Goal: Task Accomplishment & Management: Manage account settings

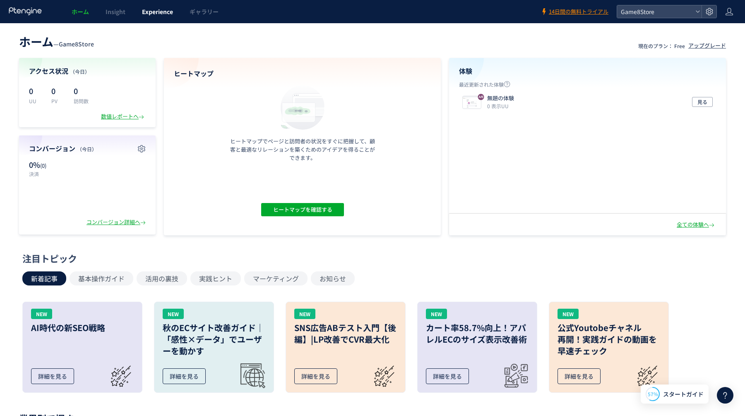
click at [166, 6] on link "Experience" at bounding box center [158, 11] width 48 height 23
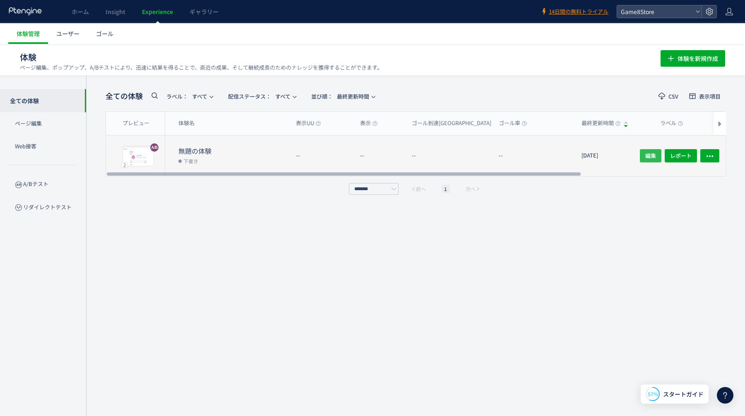
click at [651, 156] on span "編集" at bounding box center [650, 155] width 11 height 13
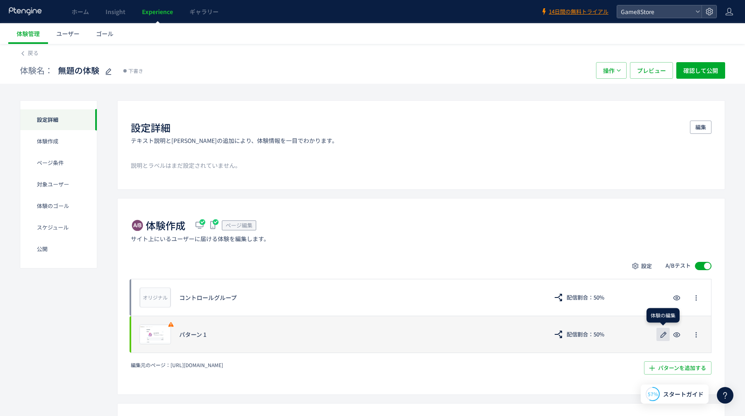
click at [666, 331] on icon "button" at bounding box center [663, 334] width 10 height 10
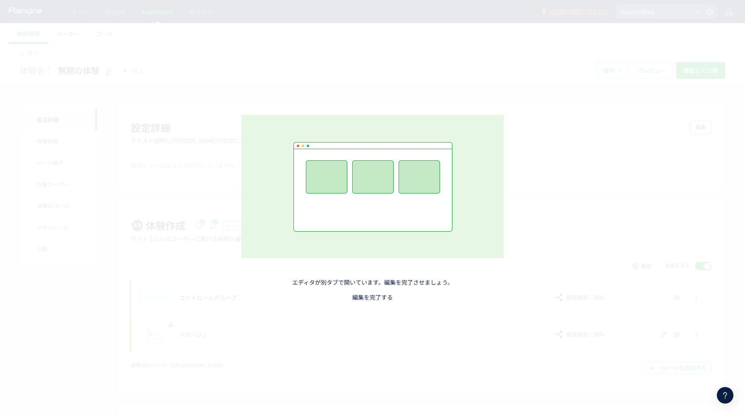
click at [365, 296] on link "編集を完了する" at bounding box center [372, 297] width 41 height 8
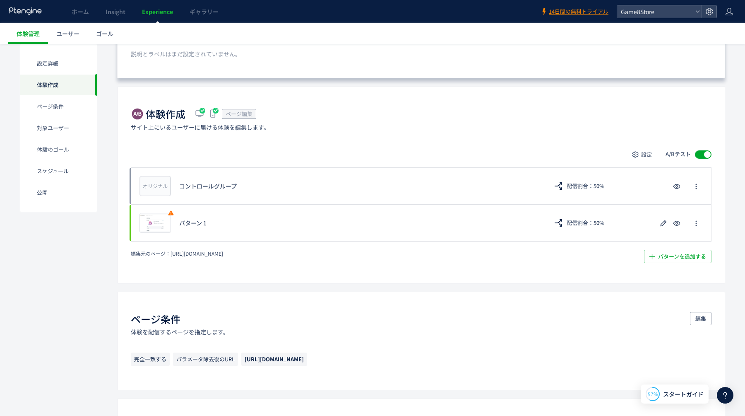
scroll to position [178, 0]
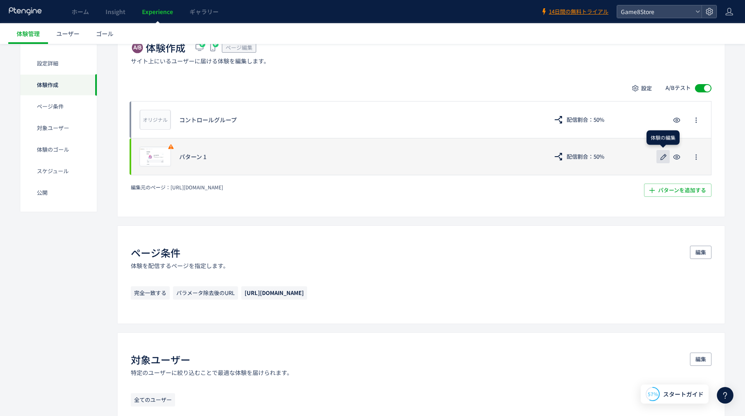
click at [664, 158] on icon "button" at bounding box center [663, 157] width 10 height 10
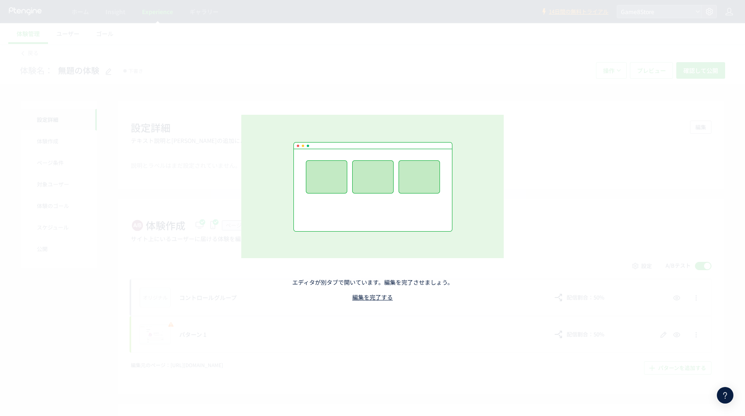
click at [729, 395] on icon at bounding box center [725, 395] width 10 height 10
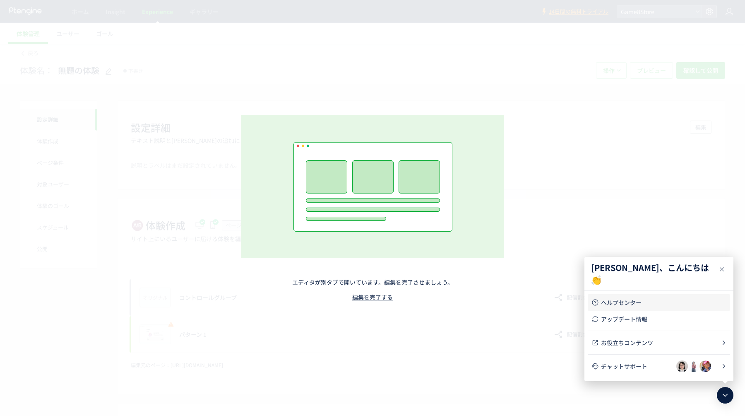
click at [630, 303] on span "ヘルプセンター" at bounding box center [664, 302] width 126 height 8
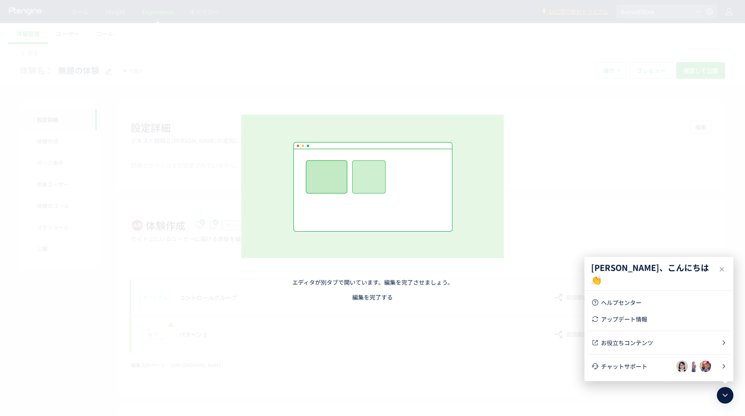
click at [385, 297] on link "編集を完了する" at bounding box center [372, 297] width 41 height 8
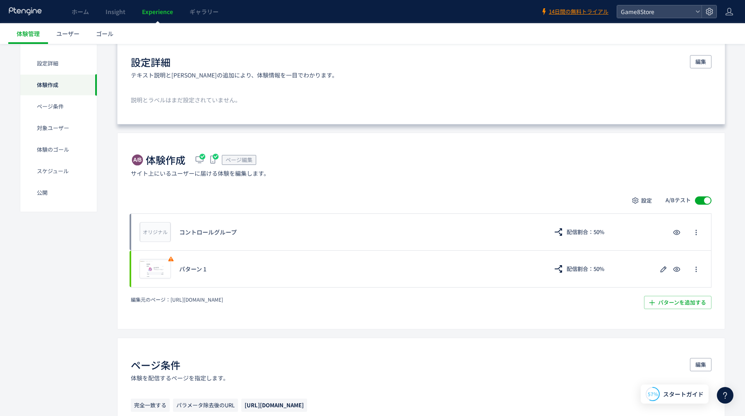
scroll to position [66, 0]
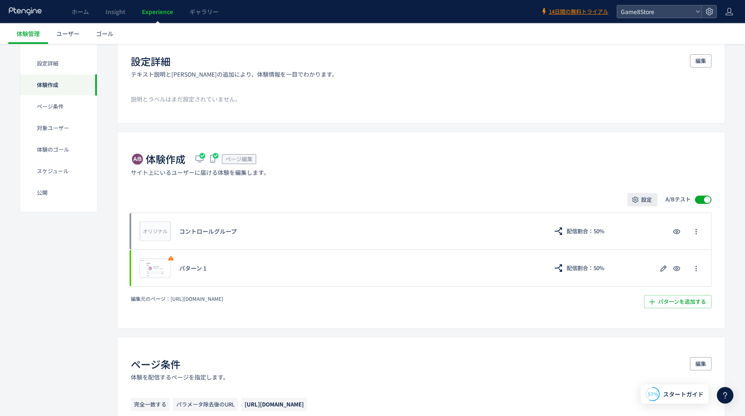
click at [644, 202] on span "設定" at bounding box center [646, 199] width 11 height 13
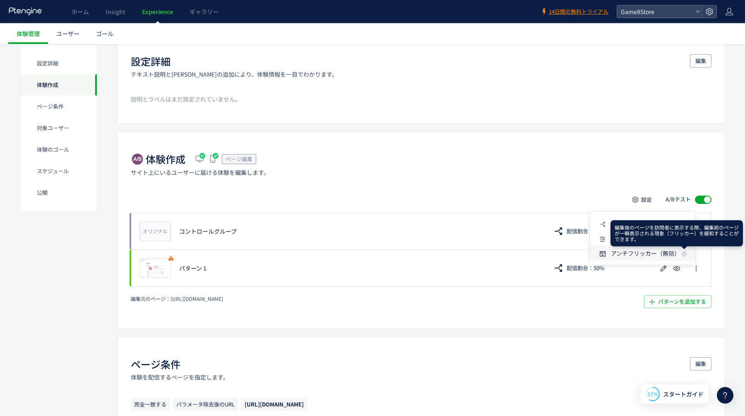
click at [0, 0] on icon at bounding box center [0, 0] width 0 height 0
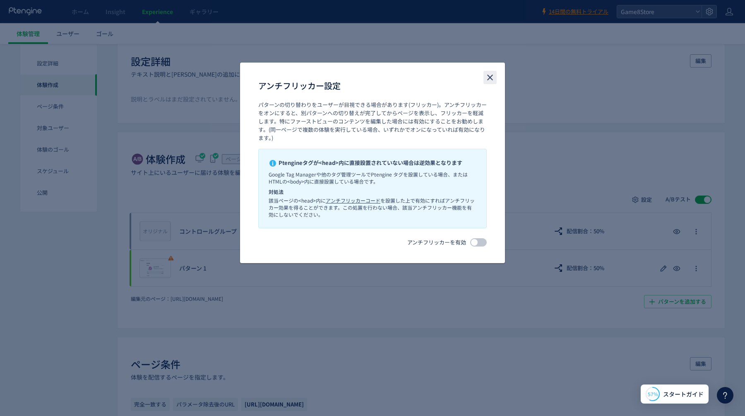
click at [488, 78] on icon "close" at bounding box center [490, 77] width 10 height 10
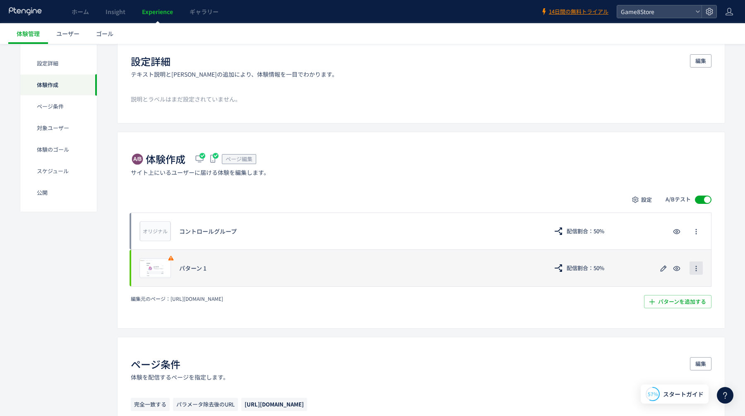
click at [699, 265] on icon "button" at bounding box center [696, 268] width 7 height 7
click at [673, 250] on div "プレビュー パターン 1 配信割合：50%" at bounding box center [421, 267] width 581 height 37
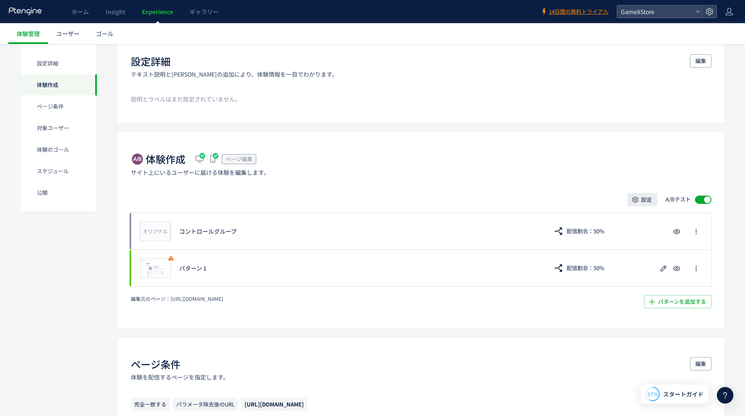
click at [645, 200] on span "設定" at bounding box center [646, 199] width 11 height 13
click at [636, 237] on span "テストの設定" at bounding box center [628, 238] width 35 height 8
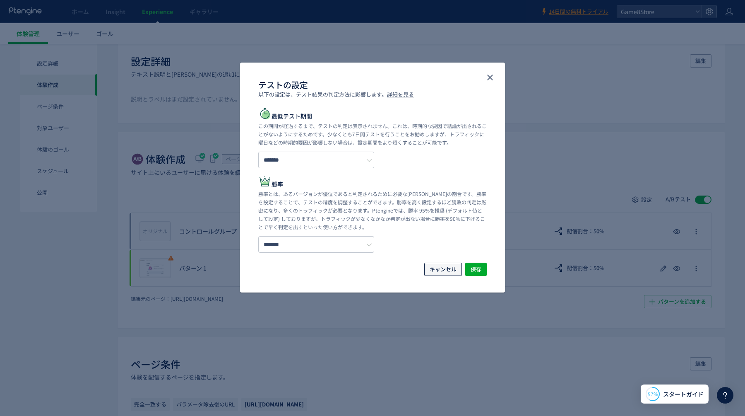
click at [449, 270] on span "キャンセル" at bounding box center [443, 268] width 27 height 13
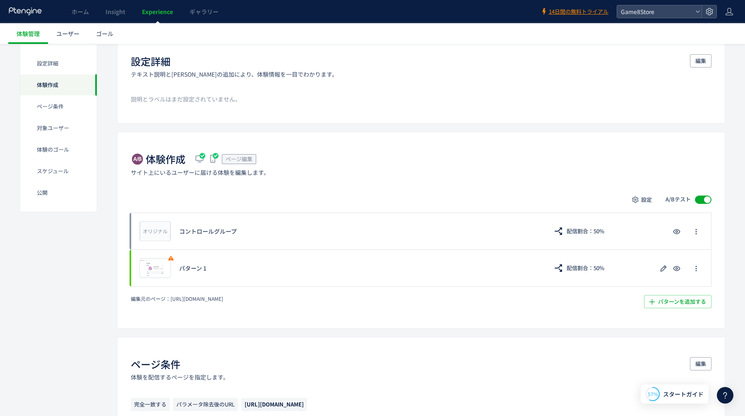
click at [24, 13] on icon at bounding box center [25, 11] width 34 height 8
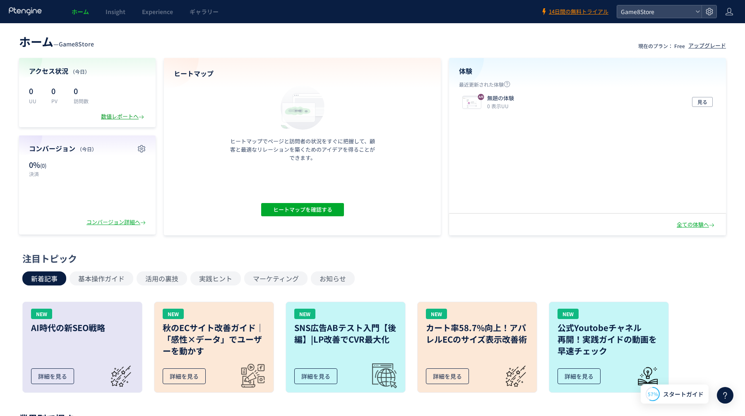
click at [131, 118] on div "数値レポートへ" at bounding box center [123, 117] width 45 height 8
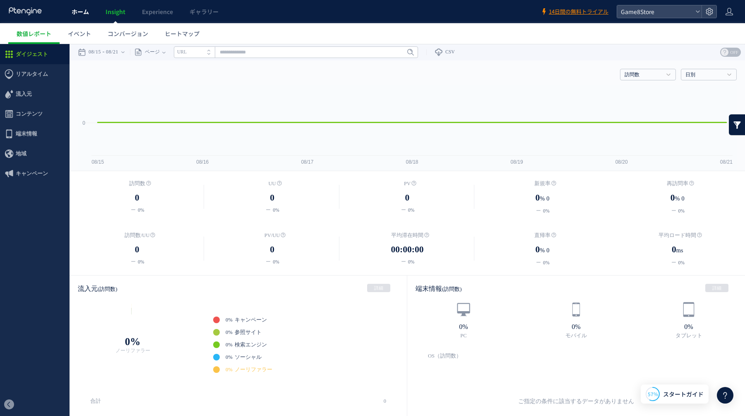
click at [76, 11] on span "ホーム" at bounding box center [80, 11] width 17 height 8
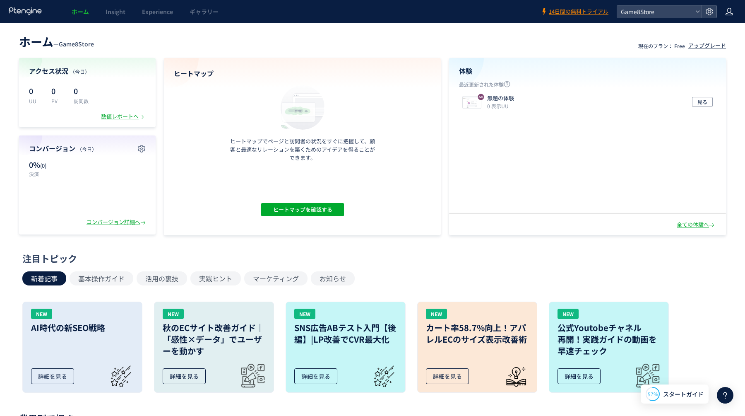
click at [729, 9] on icon at bounding box center [729, 11] width 8 height 8
click at [713, 34] on span "アカウント設定" at bounding box center [708, 33] width 41 height 8
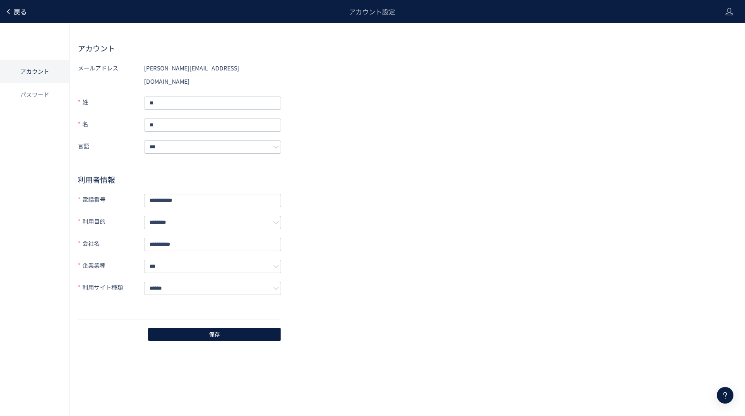
click at [22, 13] on span "戻る" at bounding box center [20, 12] width 13 height 10
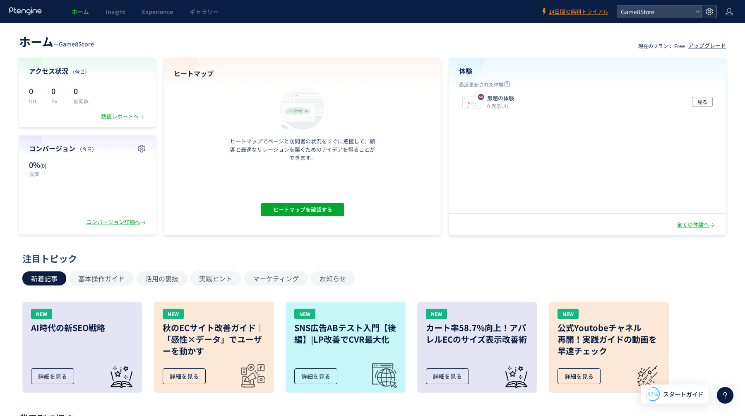
click at [710, 13] on icon at bounding box center [709, 11] width 8 height 8
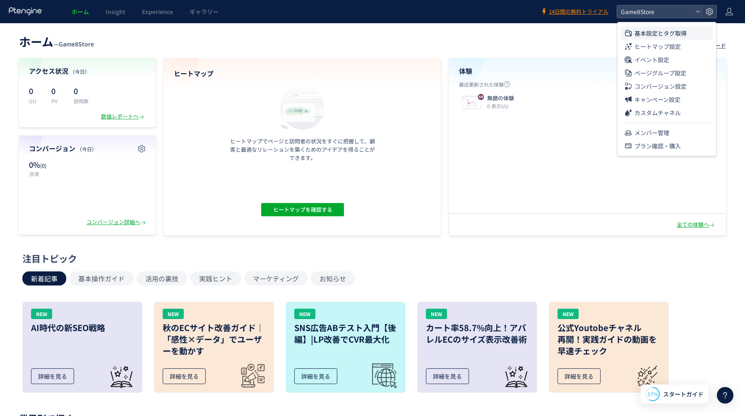
click at [689, 40] on li "基本設定とタグ取得" at bounding box center [667, 46] width 92 height 13
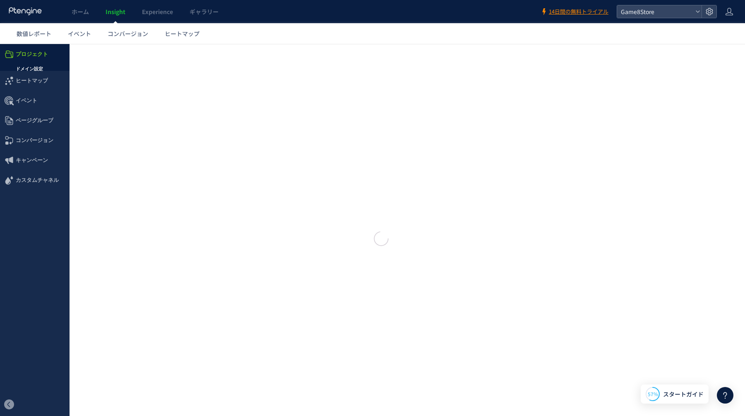
type input "**********"
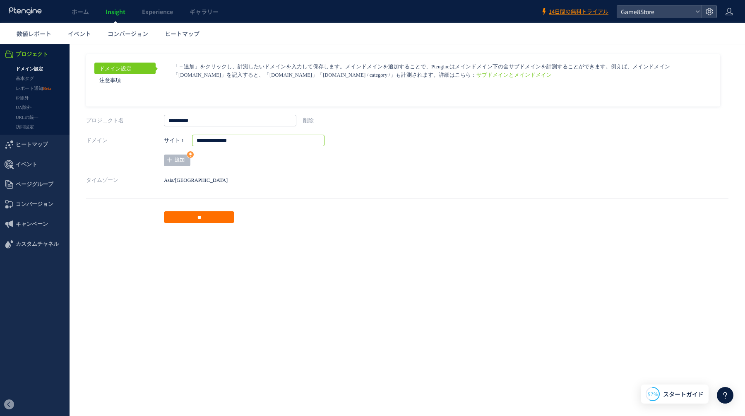
click at [258, 139] on input "**********" at bounding box center [258, 141] width 132 height 12
type input "**********"
click at [206, 214] on input "**" at bounding box center [199, 217] width 70 height 12
click at [22, 77] on link "基本タグ" at bounding box center [35, 79] width 70 height 10
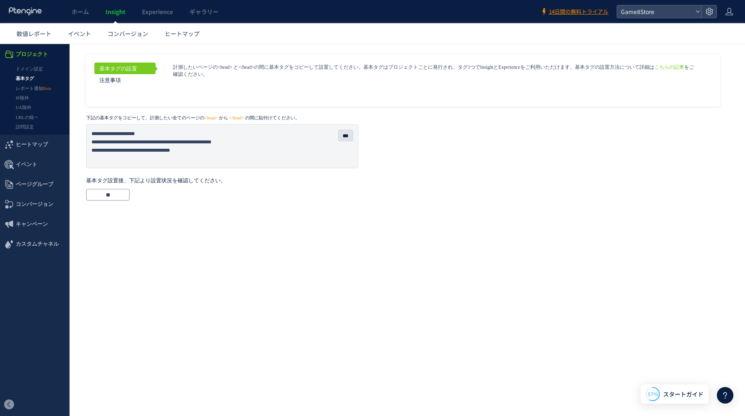
click at [112, 202] on div "基本タグの設置 注意事項 こちらの記事 をご確認ください。 ***" at bounding box center [407, 125] width 675 height 163
click at [105, 196] on input "**" at bounding box center [107, 195] width 43 height 12
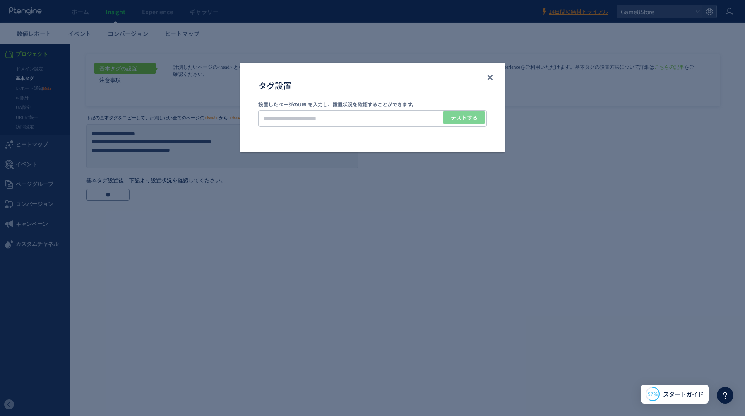
click at [365, 2] on div "タグ設置 設置したページのURLを入力し、設置状況を確認することができます。 テストする" at bounding box center [372, 208] width 745 height 416
click at [372, 110] on input "タグ設置" at bounding box center [372, 118] width 228 height 17
paste input "**********"
type input "**********"
click at [473, 115] on span "テストする" at bounding box center [464, 117] width 27 height 13
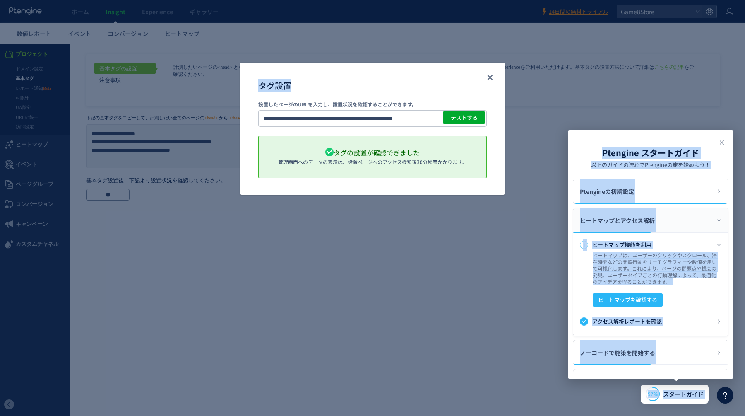
drag, startPoint x: 663, startPoint y: 139, endPoint x: 654, endPoint y: 100, distance: 40.7
click at [655, 100] on body "ホーム Insight Experience ギャラリー 14日間の無料トライアル Game8Store 数値レポート イベント コンバージョン ヒートマップ…" at bounding box center [372, 208] width 745 height 416
click at [488, 79] on use "close" at bounding box center [490, 77] width 6 height 6
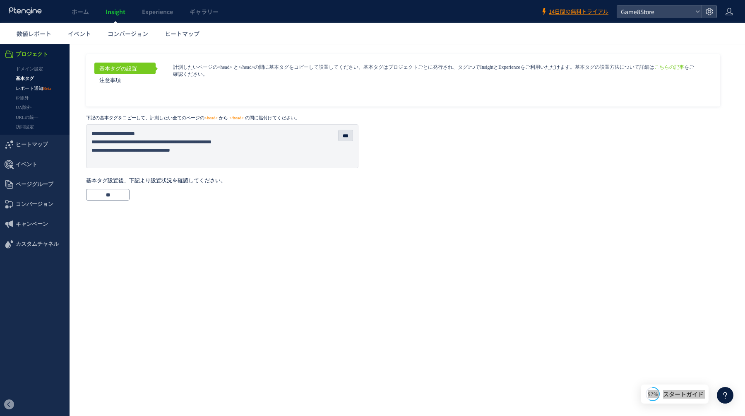
click at [34, 85] on link "レポート通知" at bounding box center [35, 89] width 70 height 10
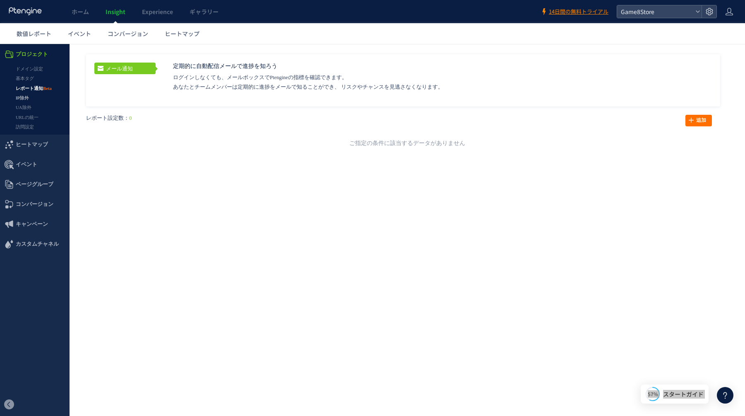
click at [31, 97] on link "IP除外" at bounding box center [35, 98] width 70 height 10
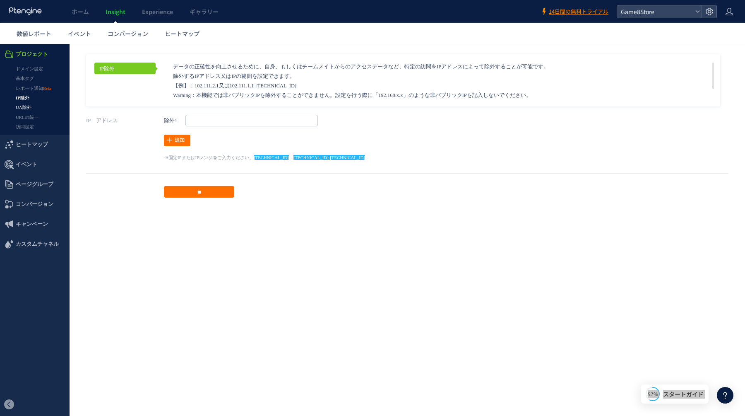
click at [30, 108] on link "UA除外" at bounding box center [35, 108] width 70 height 10
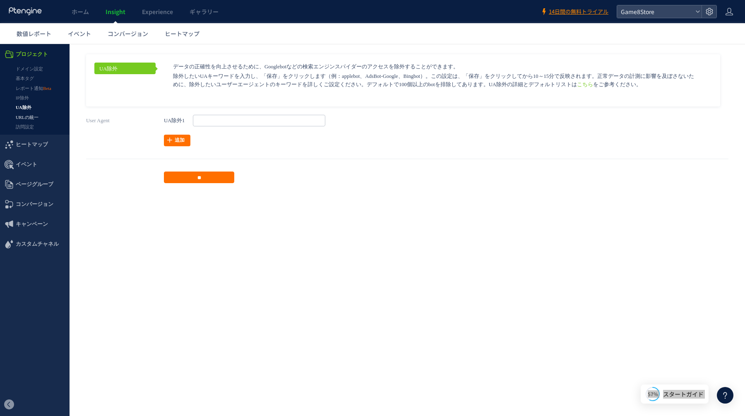
click at [28, 119] on link "URLの統一" at bounding box center [35, 118] width 70 height 10
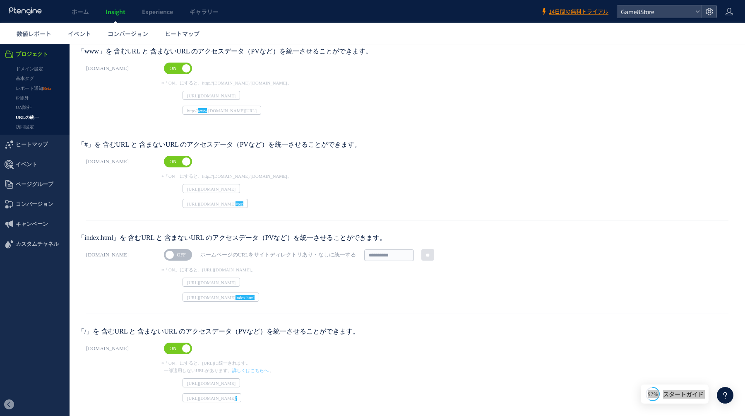
scroll to position [77, 0]
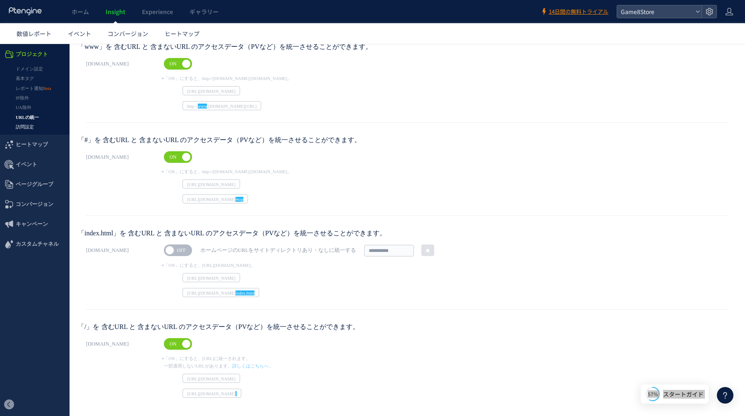
click at [24, 127] on link "訪問設定" at bounding box center [35, 127] width 70 height 10
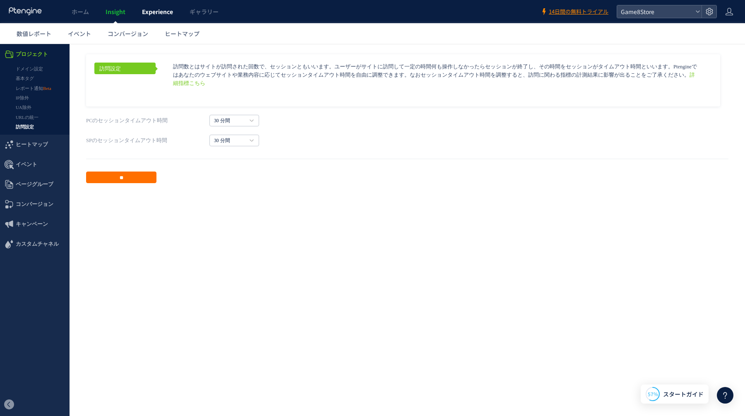
click at [163, 18] on link "Experience" at bounding box center [158, 11] width 48 height 23
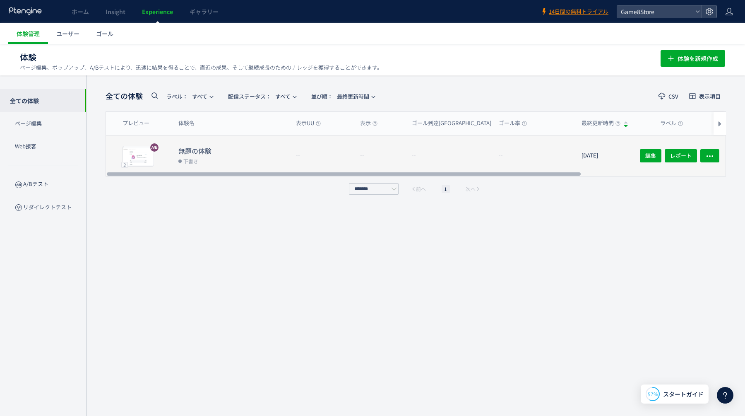
click at [236, 146] on dt "無題の体験" at bounding box center [233, 151] width 111 height 10
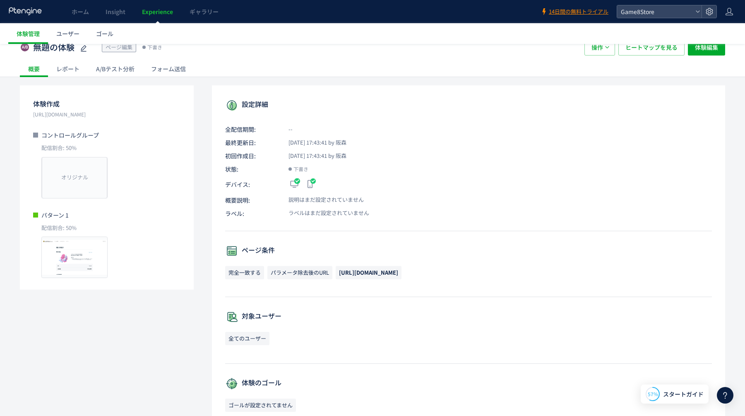
scroll to position [11, 0]
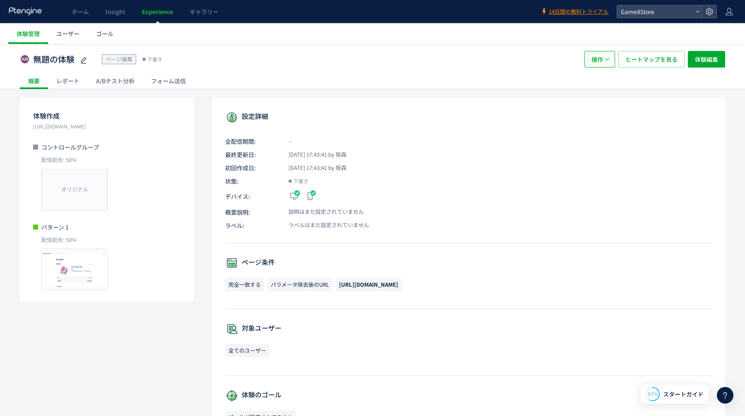
click at [607, 64] on button "操作" at bounding box center [599, 59] width 31 height 17
click at [710, 58] on span "体験編集" at bounding box center [706, 59] width 23 height 17
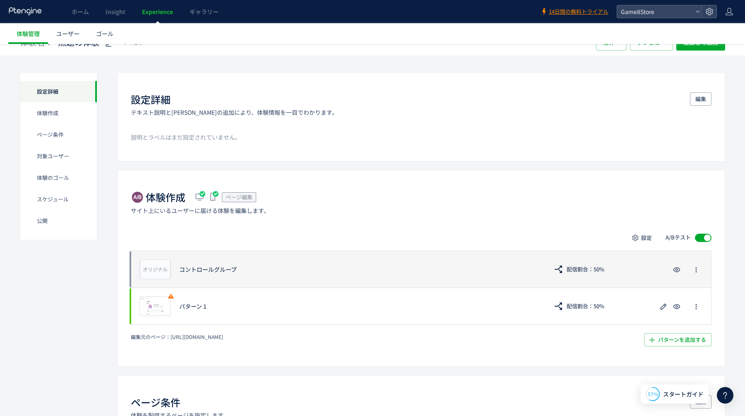
scroll to position [36, 0]
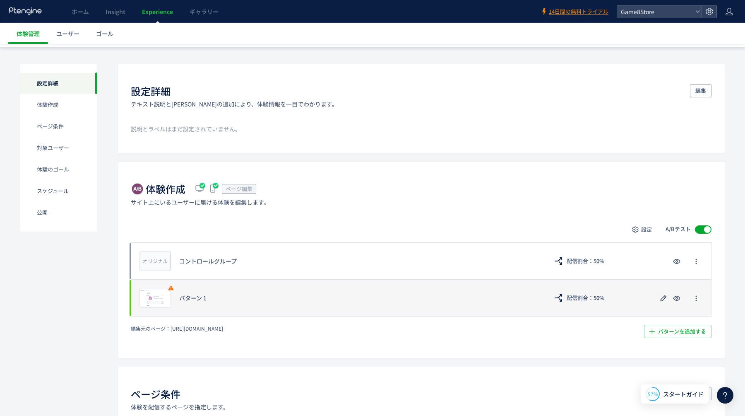
click at [471, 307] on div "プレビュー パターン 1 配信割合：50%" at bounding box center [421, 297] width 581 height 37
click at [665, 296] on use "button" at bounding box center [664, 298] width 6 height 6
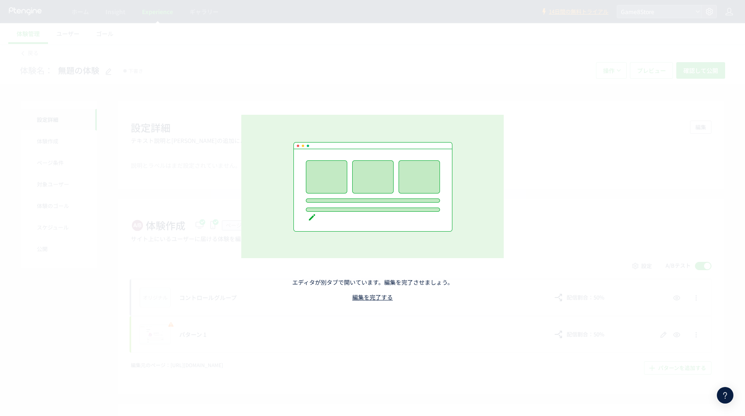
click at [284, 70] on div "エディタが別タブで開いています。編集を完了させましょう。 編集を完了する" at bounding box center [372, 208] width 745 height 416
click at [365, 296] on link "編集を完了する" at bounding box center [372, 297] width 41 height 8
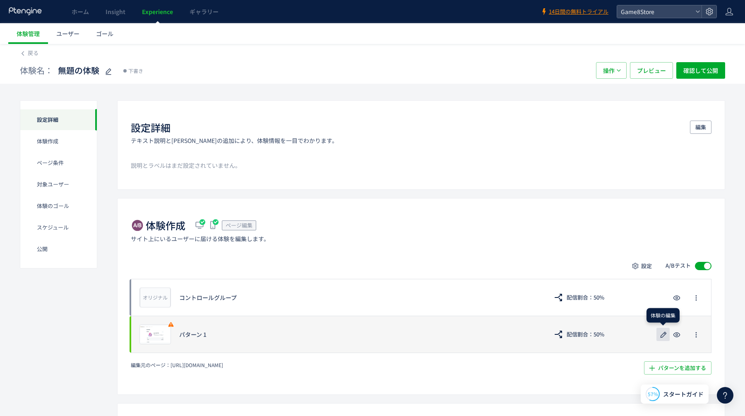
click at [664, 337] on icon "button" at bounding box center [663, 334] width 10 height 10
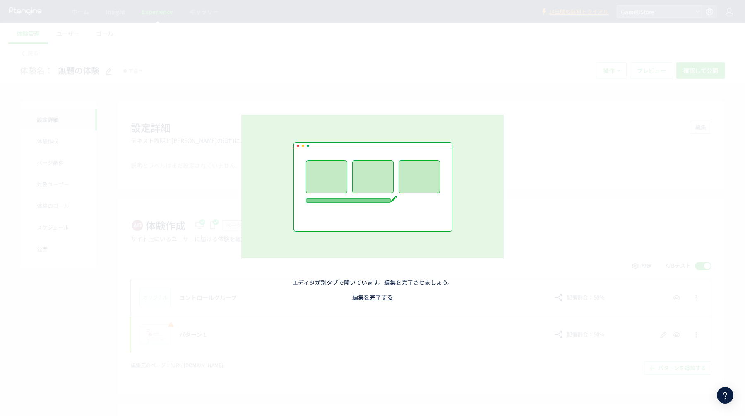
click at [385, 301] on div "エディタが別タブで開いています。編集を完了させましょう。 編集を完了する" at bounding box center [373, 207] width 366 height 269
click at [375, 294] on link "編集を完了する" at bounding box center [372, 297] width 41 height 8
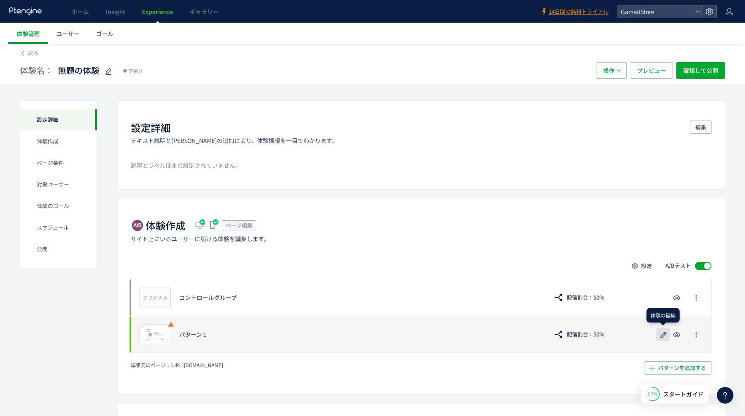
click at [663, 334] on icon "button" at bounding box center [663, 334] width 10 height 10
